Goal: Navigation & Orientation: Find specific page/section

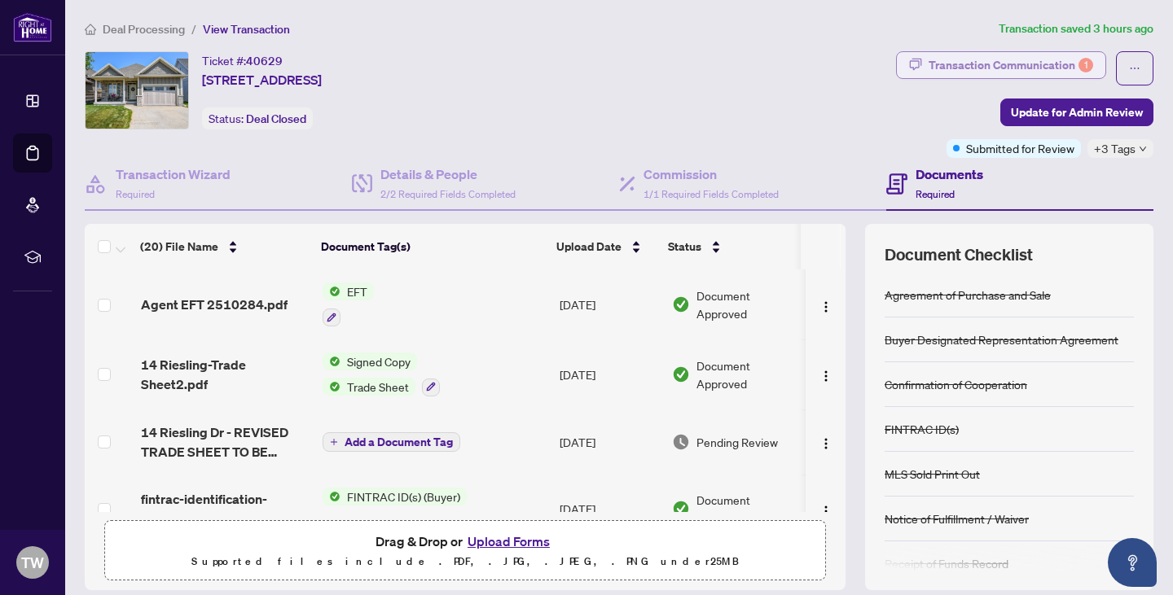
click at [955, 57] on div "Transaction Communication 1" at bounding box center [1011, 65] width 165 height 26
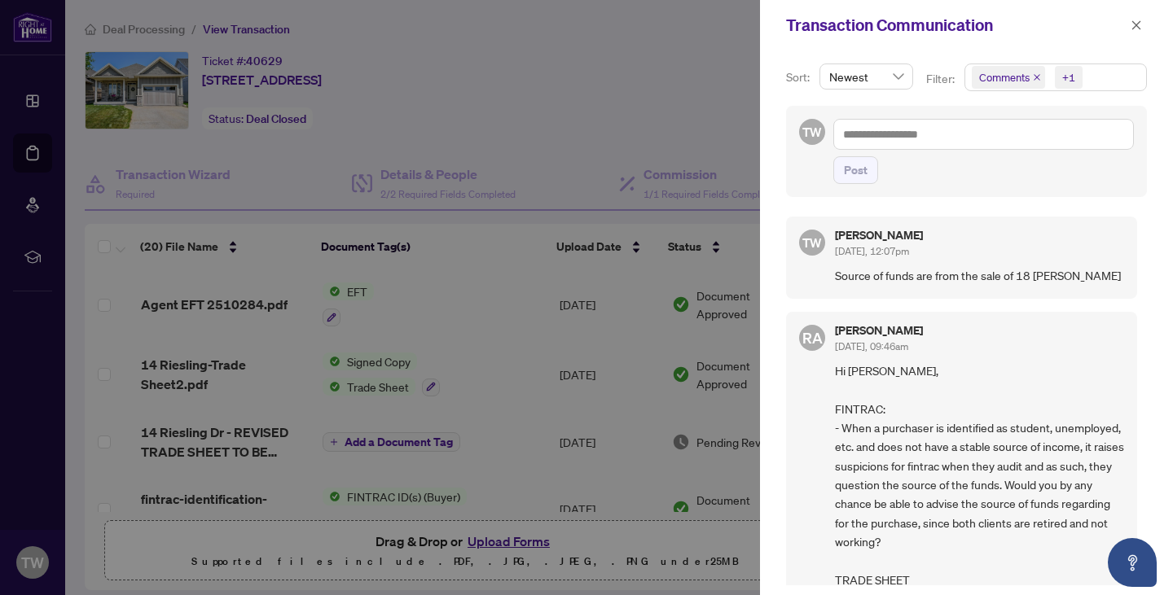
click at [692, 151] on div at bounding box center [586, 297] width 1173 height 595
click at [1131, 27] on icon "close" at bounding box center [1136, 25] width 11 height 11
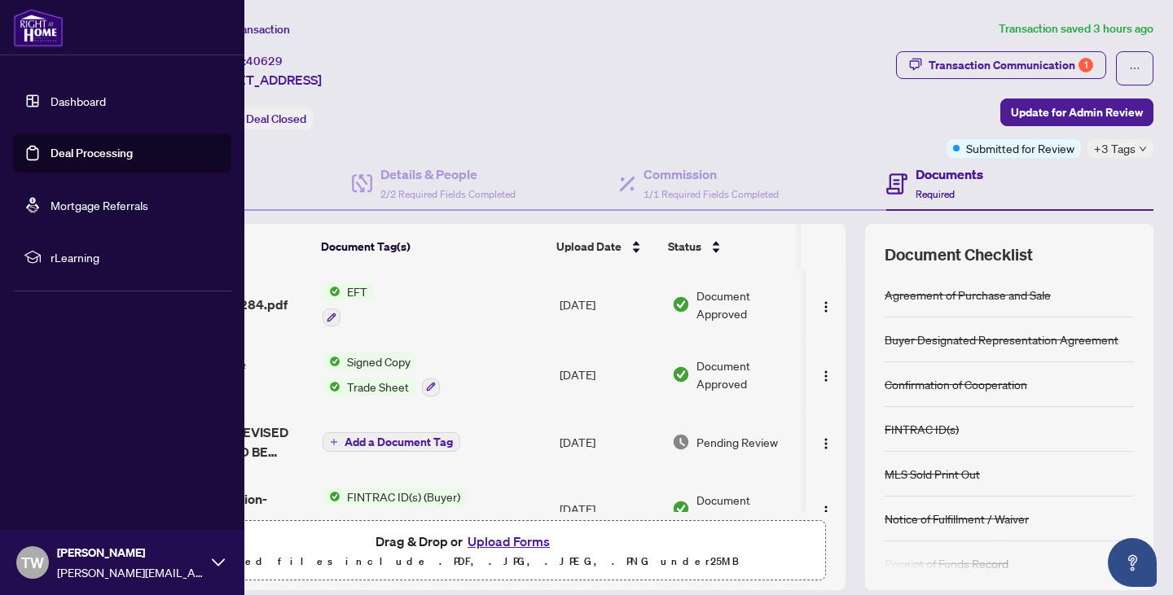
click at [29, 27] on img at bounding box center [38, 27] width 50 height 39
